Goal: Check status: Check status

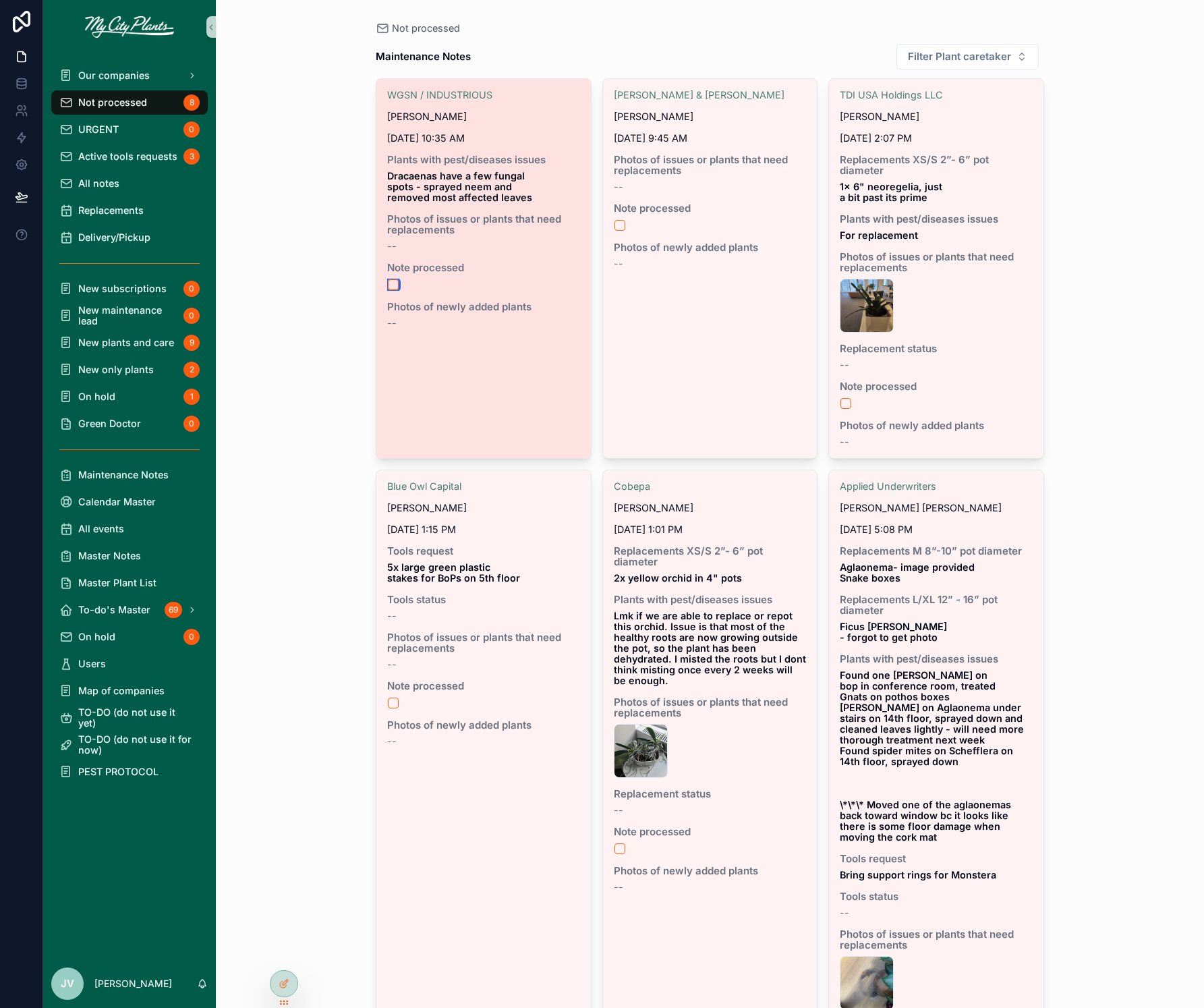
click at [395, 284] on button "scrollable content" at bounding box center [393, 284] width 10 height 10
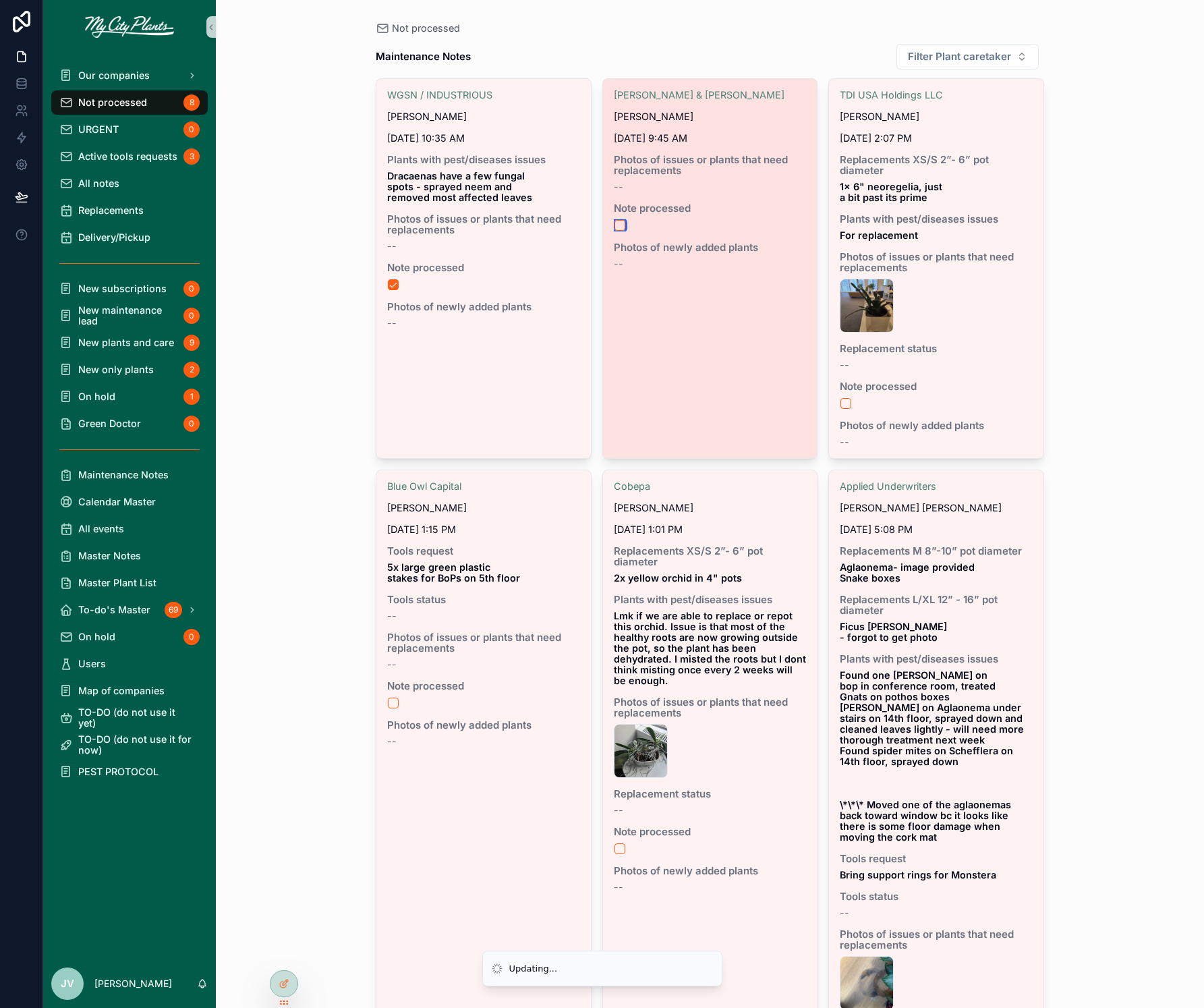
click at [617, 225] on button "scrollable content" at bounding box center [620, 225] width 10 height 10
